Goal: Check status: Check status

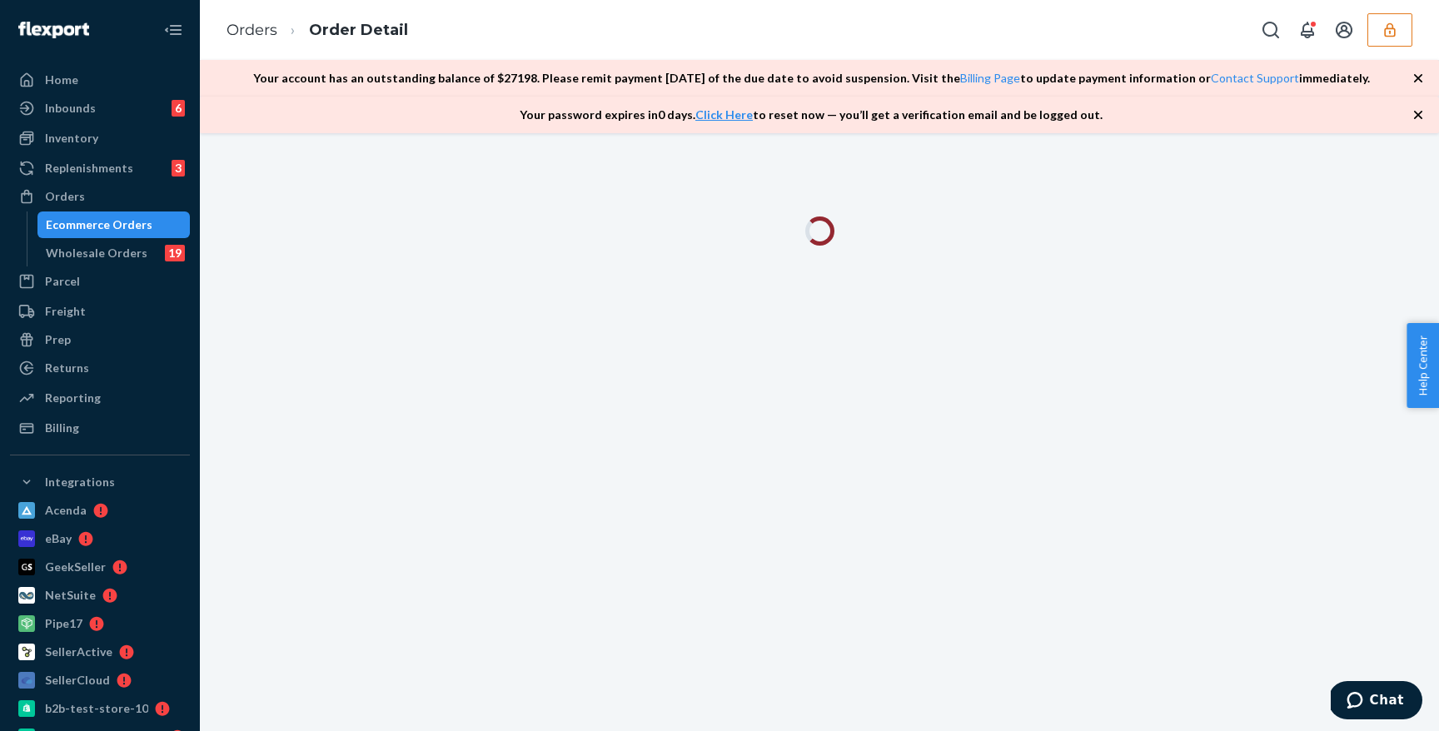
click at [1418, 114] on icon "button" at bounding box center [1418, 115] width 8 height 8
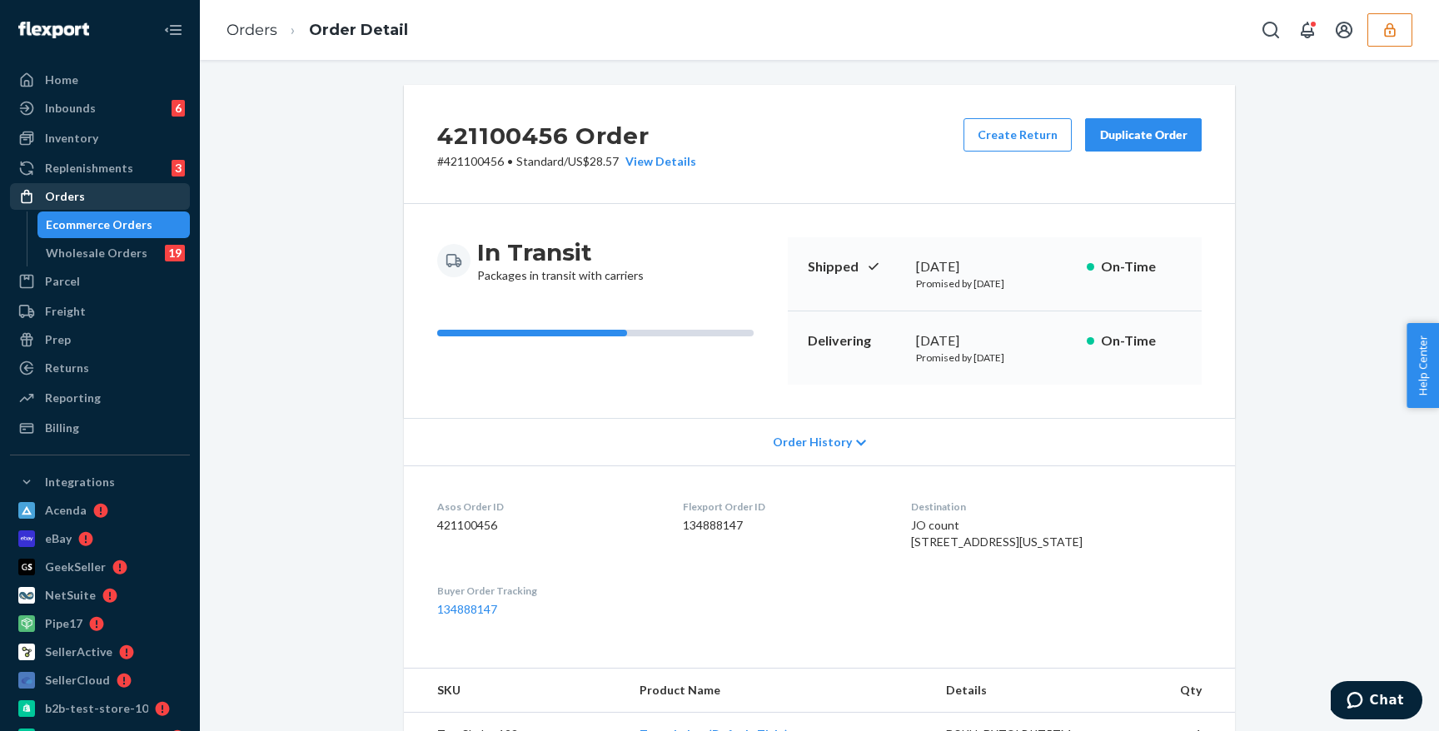
click at [87, 198] on div "Orders" at bounding box center [100, 196] width 177 height 23
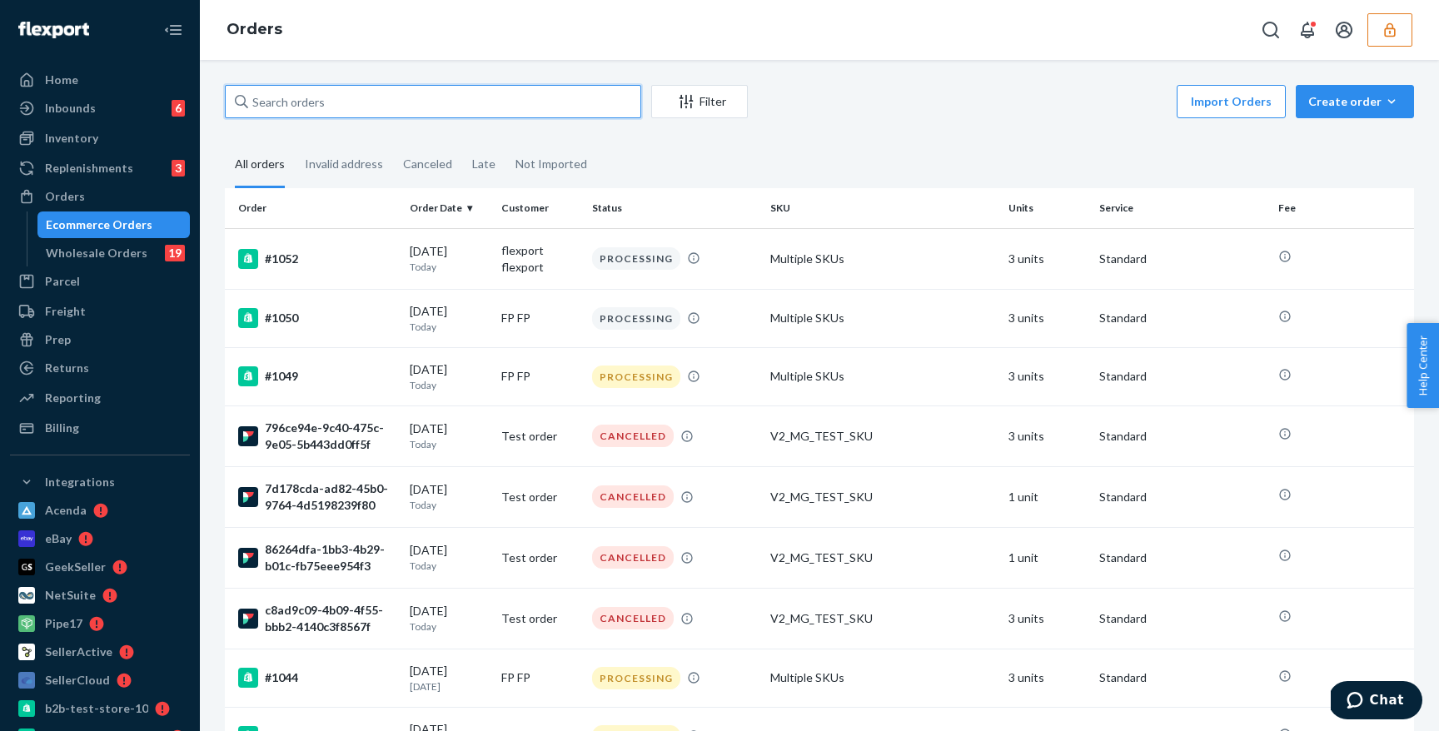
click at [380, 100] on input "text" at bounding box center [433, 101] width 416 height 33
paste input "429999999"
type input "429999999"
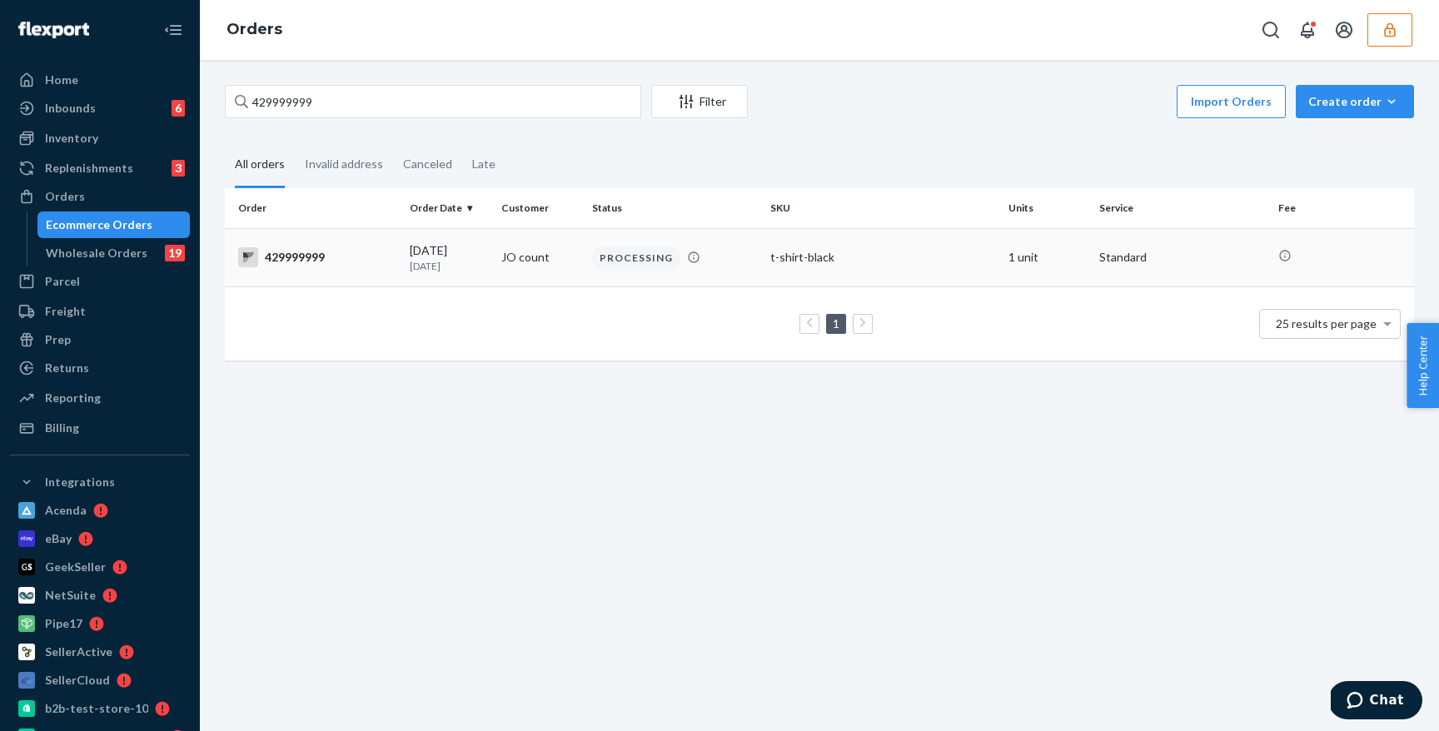
click at [565, 268] on td "JO count" at bounding box center [540, 257] width 91 height 58
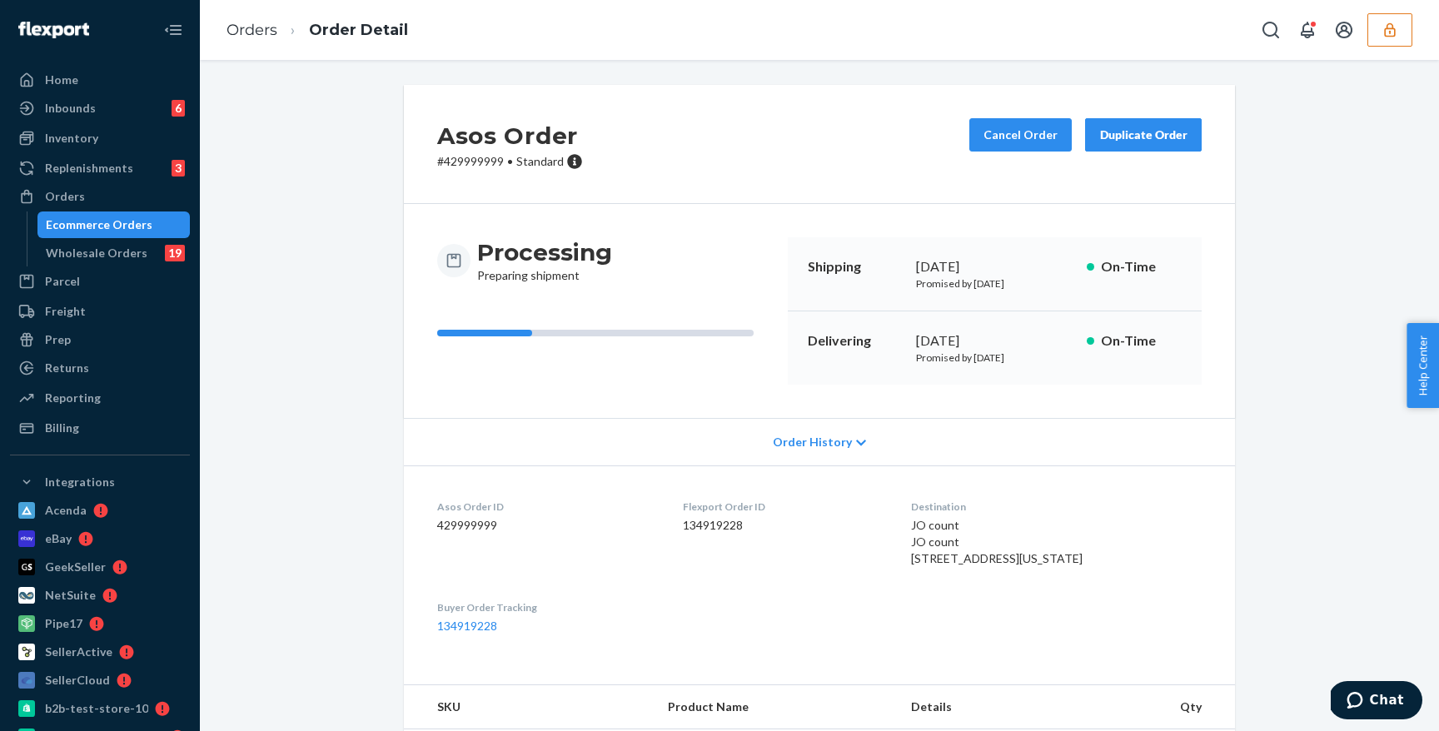
scroll to position [426, 0]
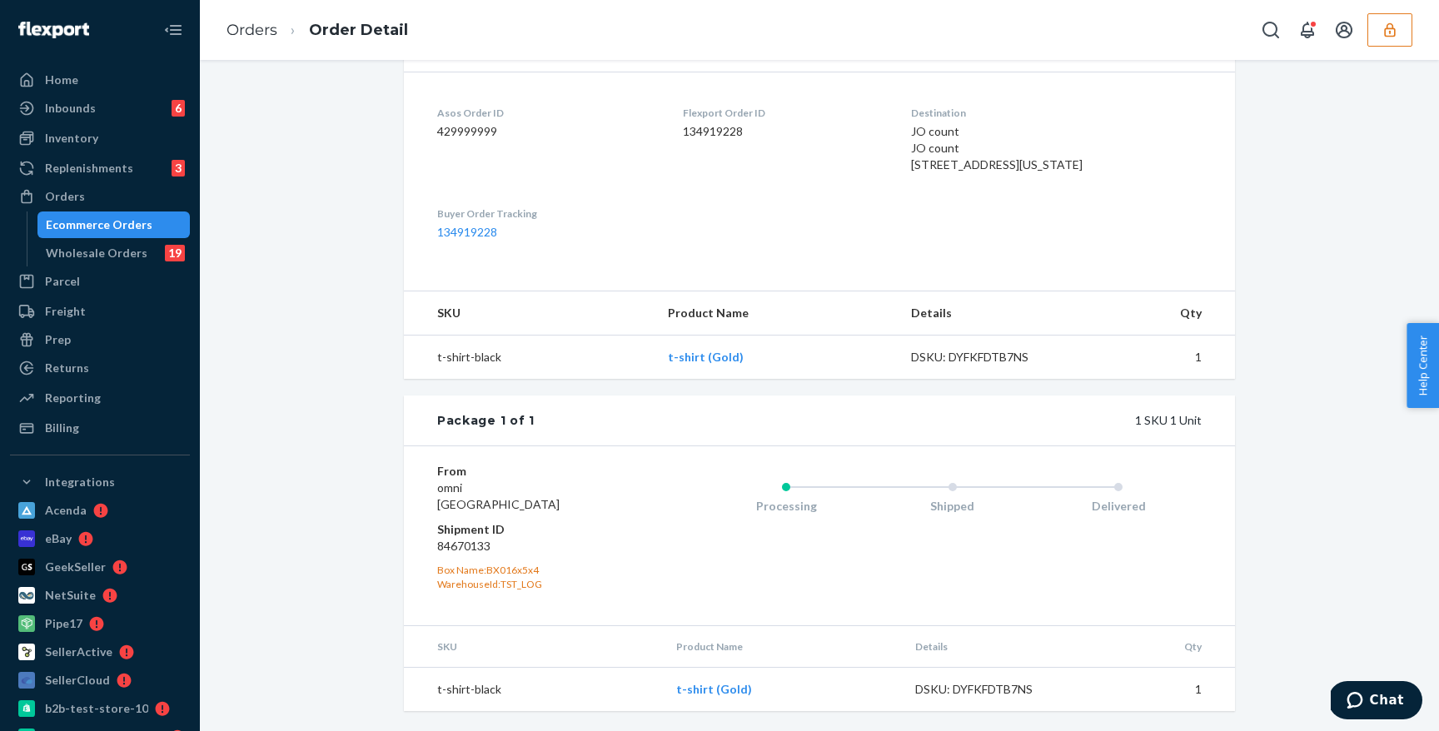
click at [463, 541] on dd "84670133" at bounding box center [536, 546] width 199 height 17
copy dd "84670133"
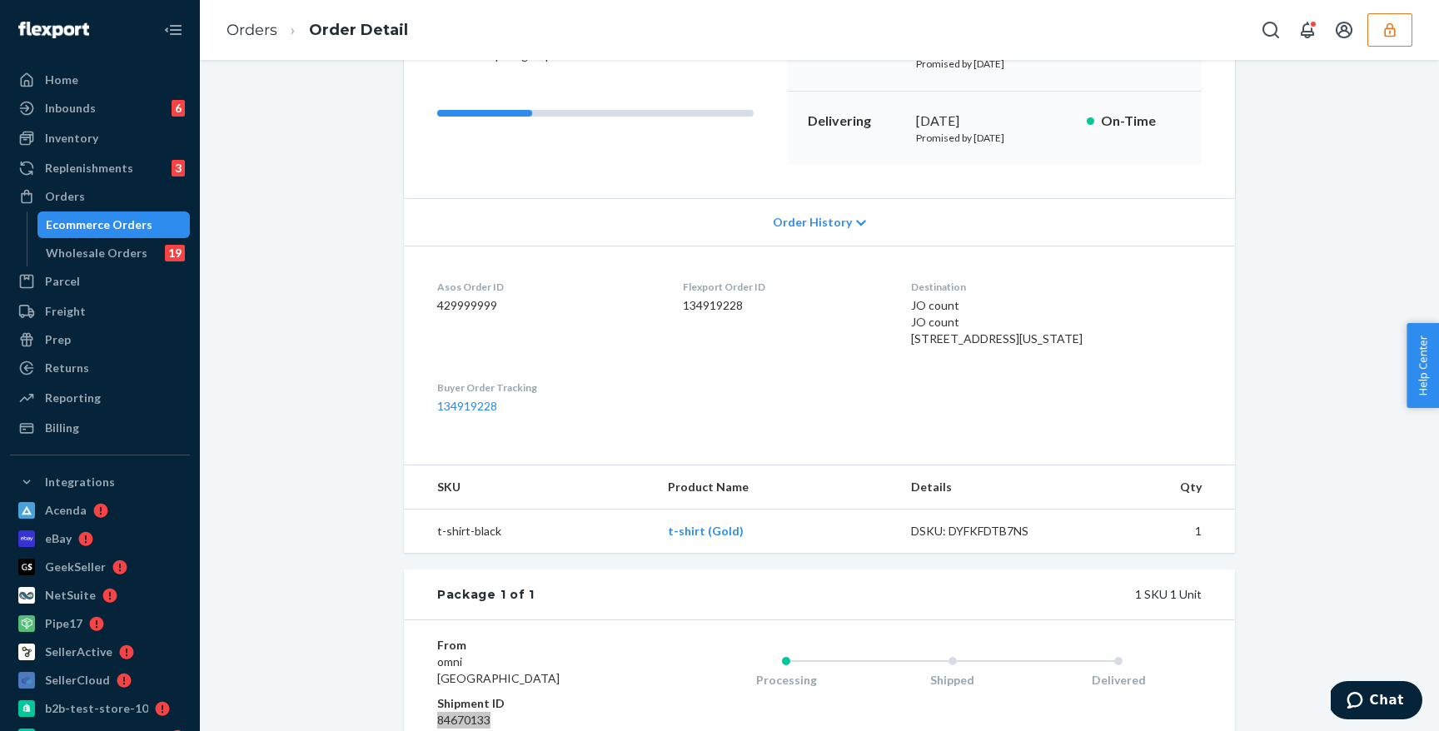
scroll to position [0, 0]
